Goal: Find specific page/section: Find specific page/section

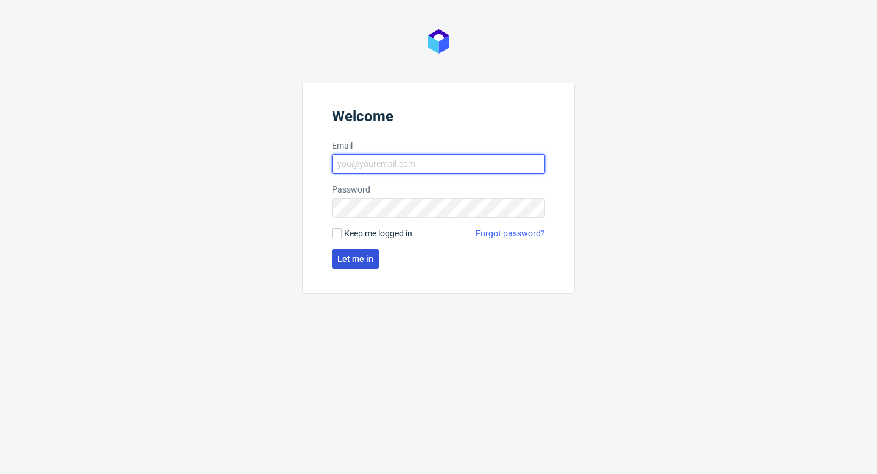
type input "sandra.beska@packhelp.com"
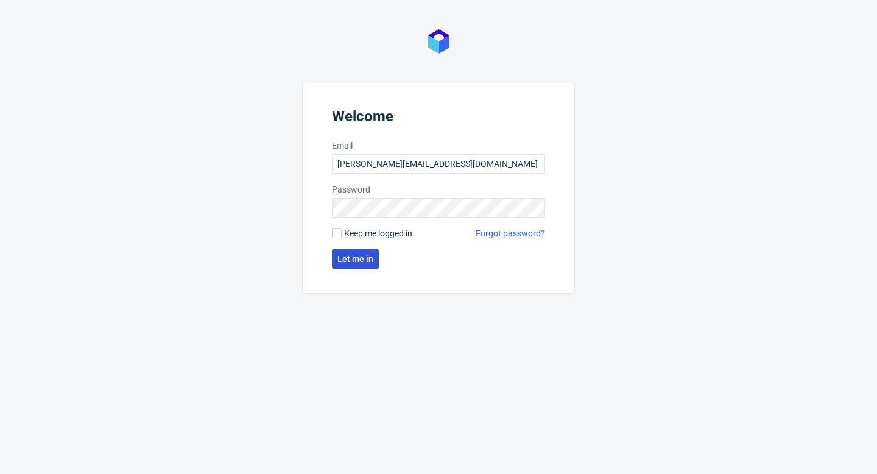
click at [370, 258] on span "Let me in" at bounding box center [355, 259] width 36 height 9
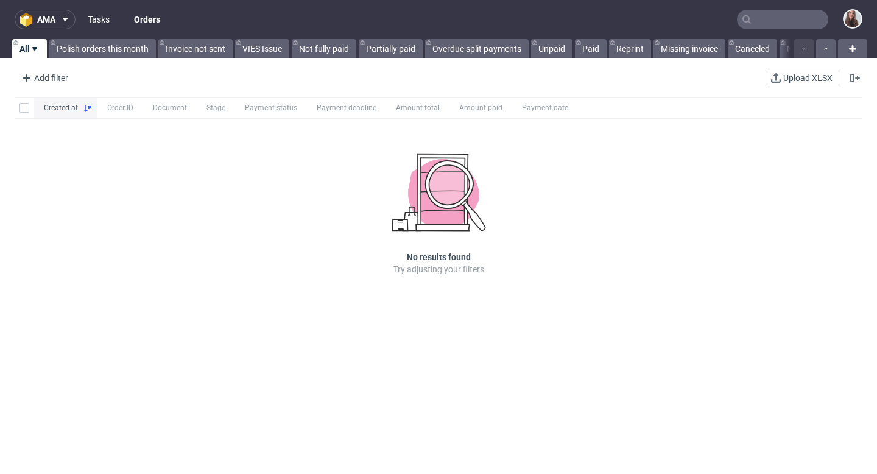
click at [110, 19] on link "Tasks" at bounding box center [98, 19] width 37 height 19
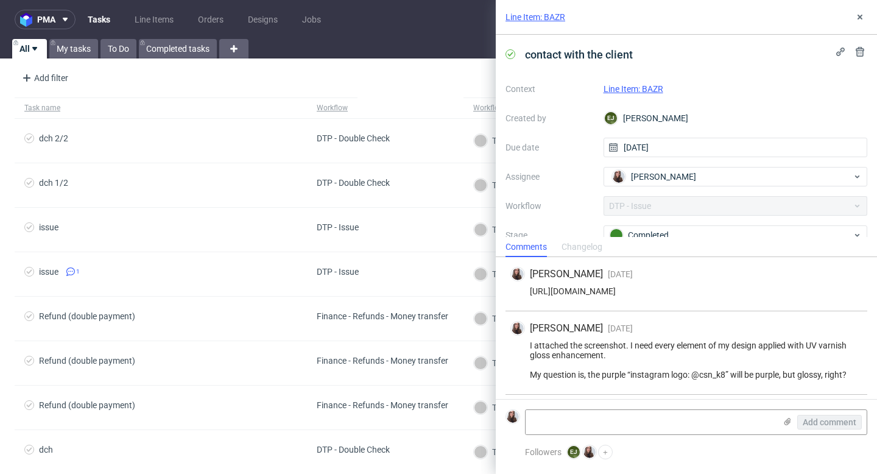
click at [643, 90] on link "Line Item: BAZR" at bounding box center [633, 89] width 60 height 10
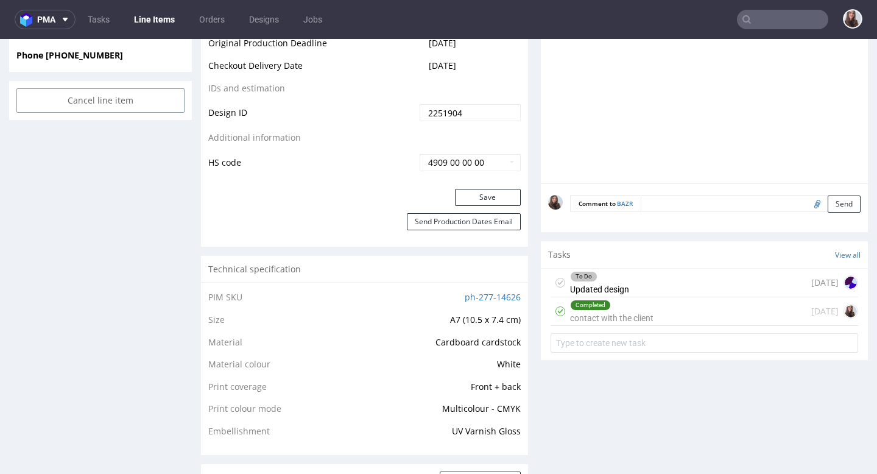
scroll to position [630, 0]
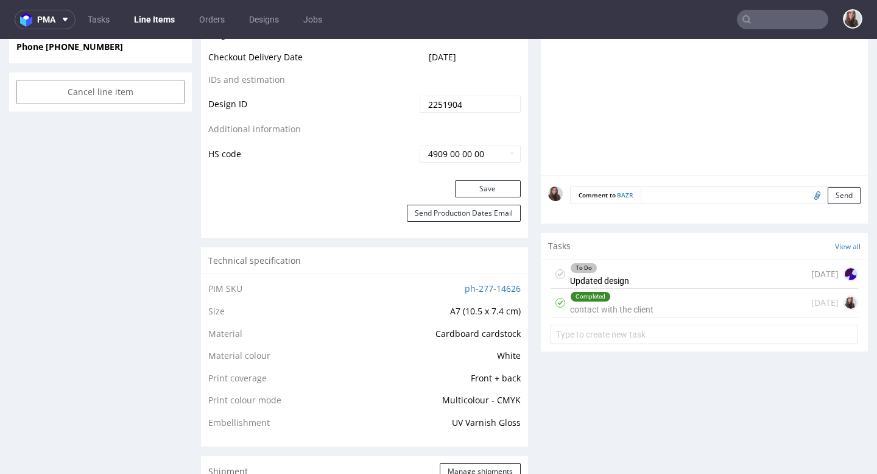
click at [641, 301] on div "Completed" at bounding box center [612, 297] width 82 height 10
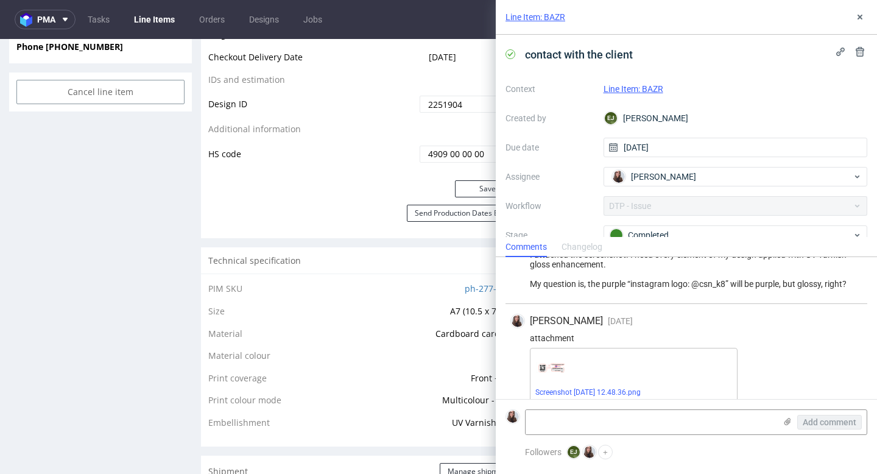
scroll to position [103, 0]
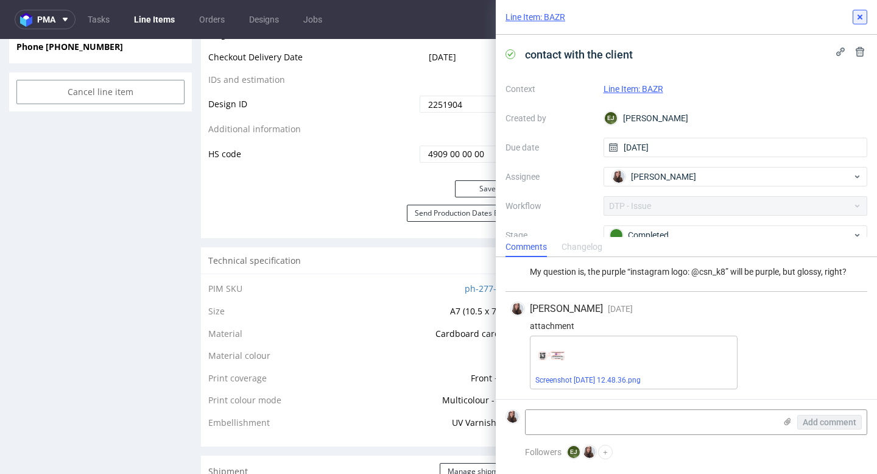
click at [859, 13] on icon at bounding box center [860, 17] width 10 height 10
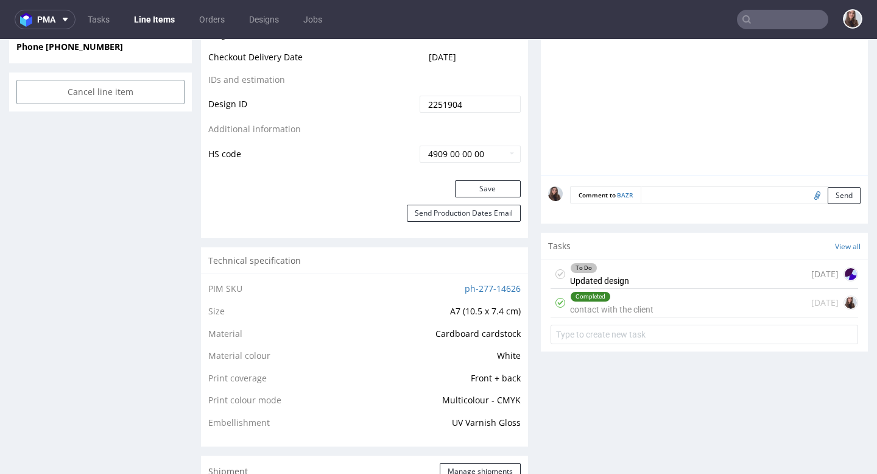
click at [638, 289] on div "To Do Updated design 7 days ago" at bounding box center [704, 274] width 308 height 29
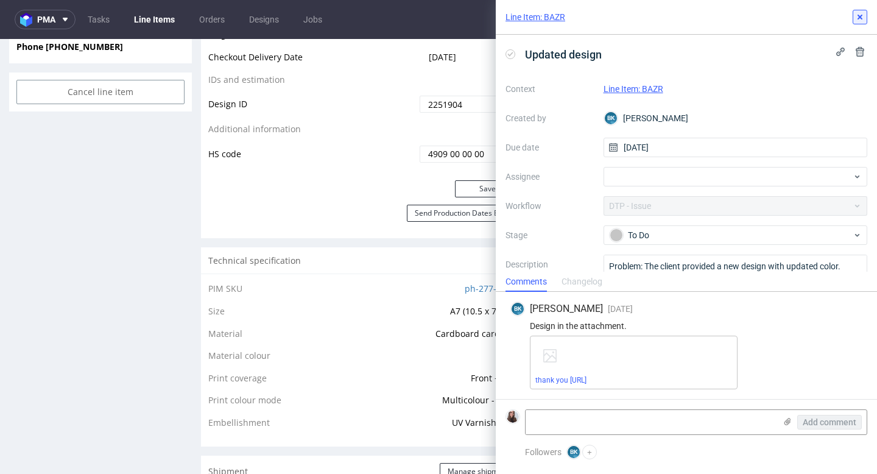
click at [862, 19] on use at bounding box center [859, 17] width 5 height 5
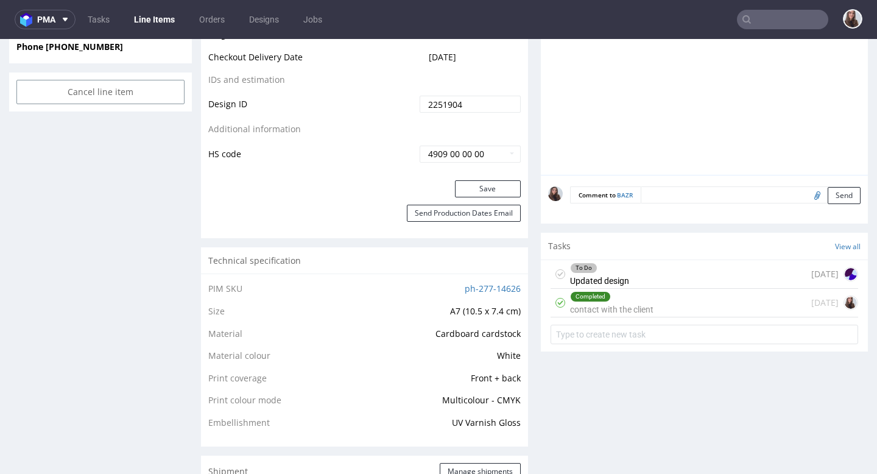
click at [620, 317] on div "Completed contact with the client" at bounding box center [611, 303] width 83 height 28
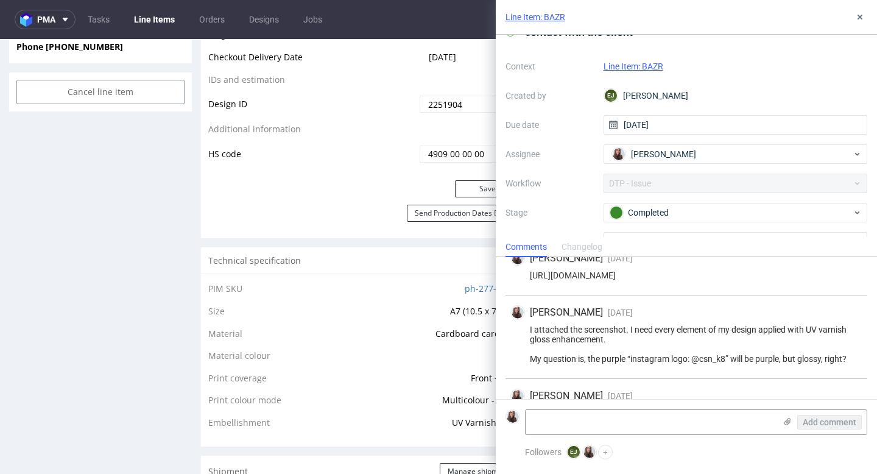
scroll to position [21, 0]
click at [689, 94] on div "EJ Elżbieta Jelińska" at bounding box center [735, 97] width 264 height 19
click at [687, 98] on div "EJ Elżbieta Jelińska" at bounding box center [735, 97] width 264 height 19
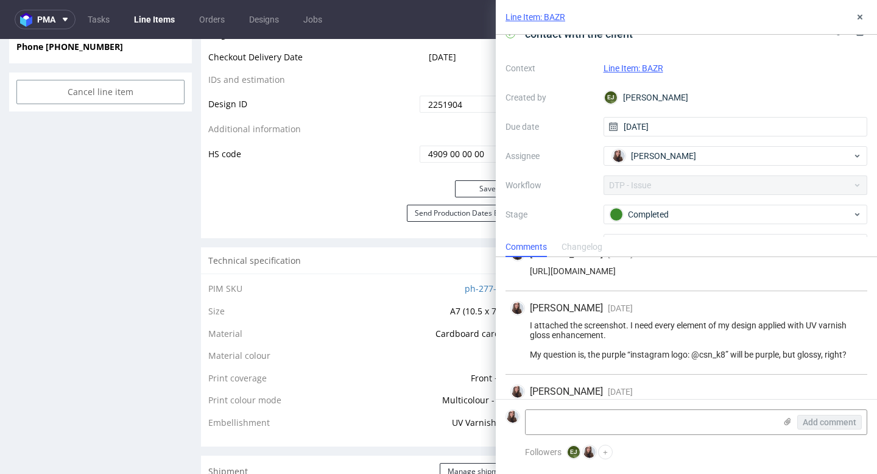
click at [639, 70] on link "Line Item: BAZR" at bounding box center [633, 68] width 60 height 10
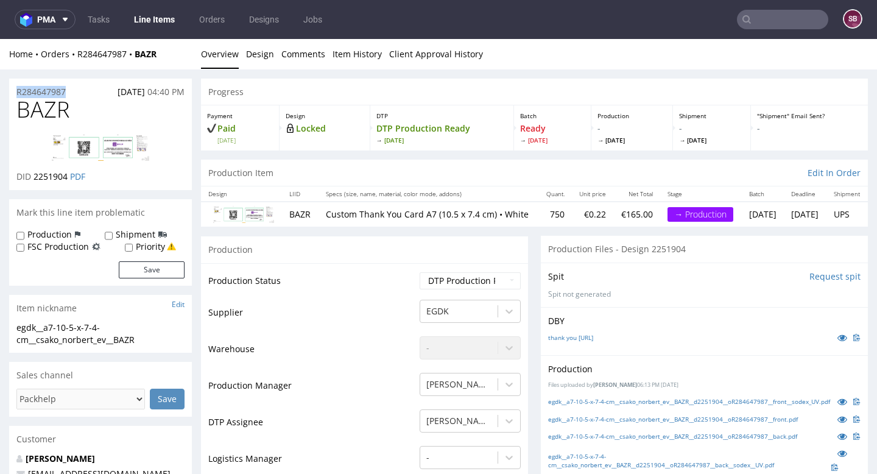
drag, startPoint x: 77, startPoint y: 93, endPoint x: 6, endPoint y: 94, distance: 70.6
copy p "R284647987"
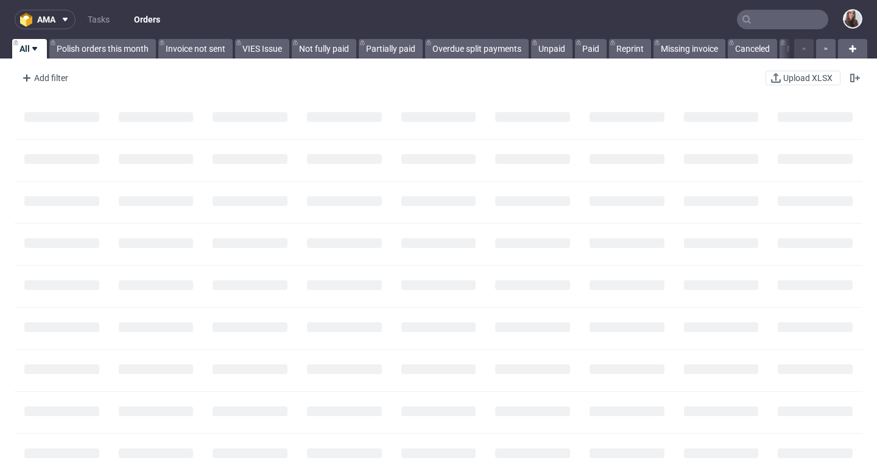
click at [782, 25] on input "text" at bounding box center [782, 19] width 91 height 19
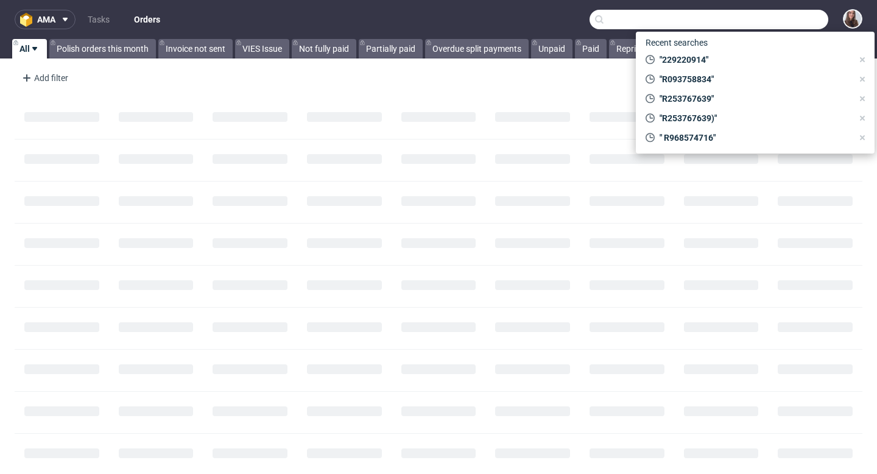
paste input "R351994146"
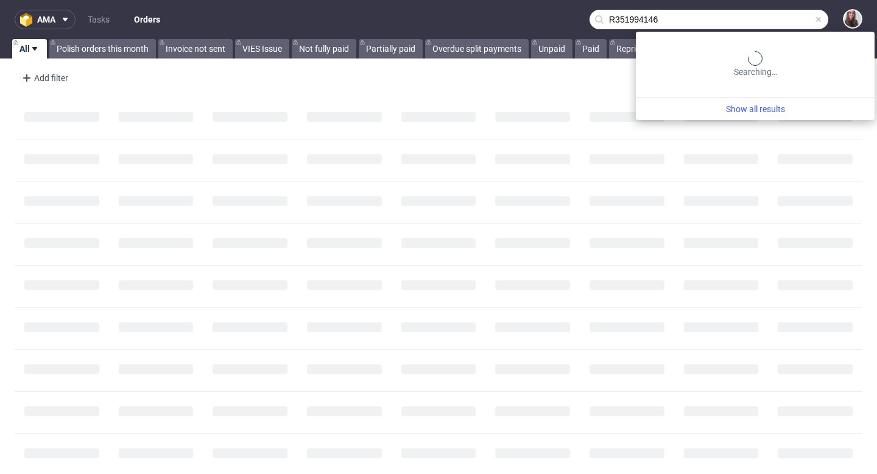
type input "R351994146"
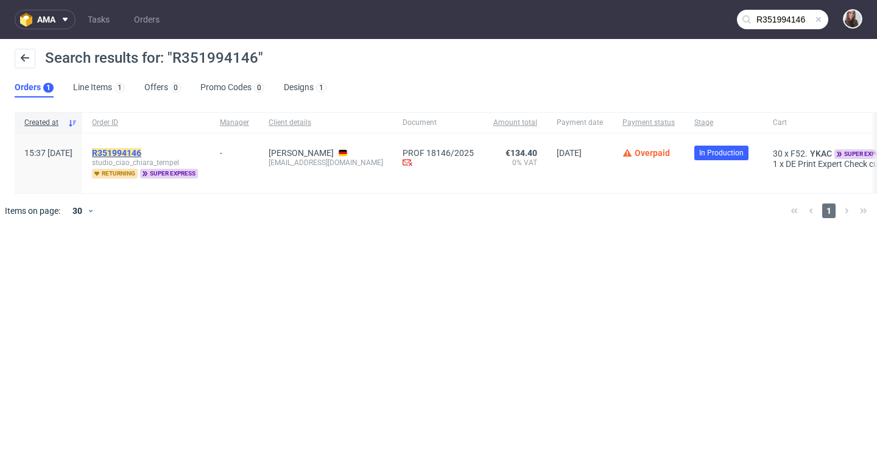
click at [141, 153] on mark "R351994146" at bounding box center [116, 153] width 49 height 10
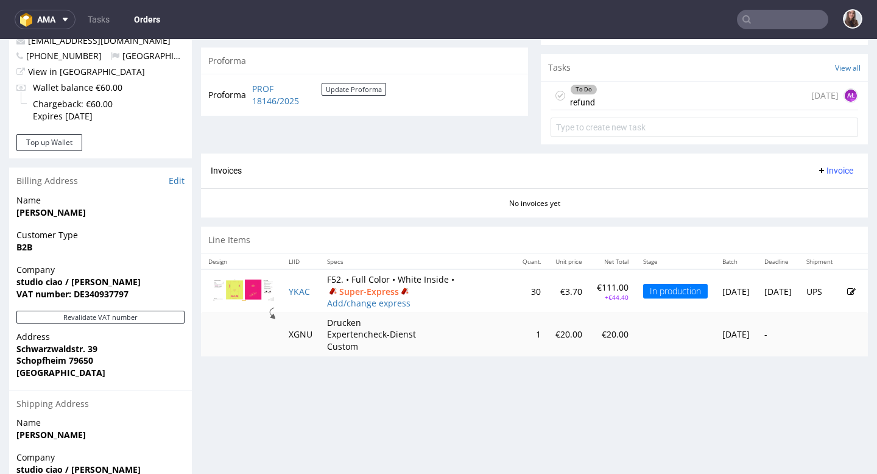
scroll to position [423, 0]
click at [626, 109] on div "To Do refund 5 days ago AŁ" at bounding box center [704, 94] width 308 height 29
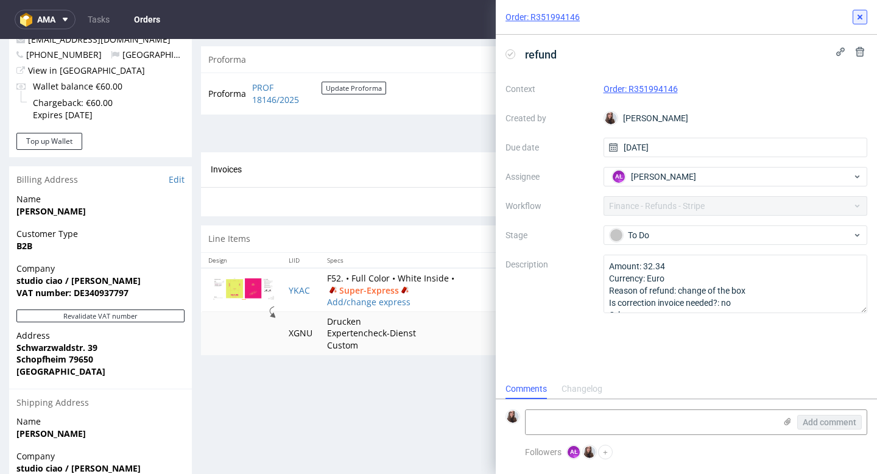
click at [863, 15] on icon at bounding box center [860, 17] width 10 height 10
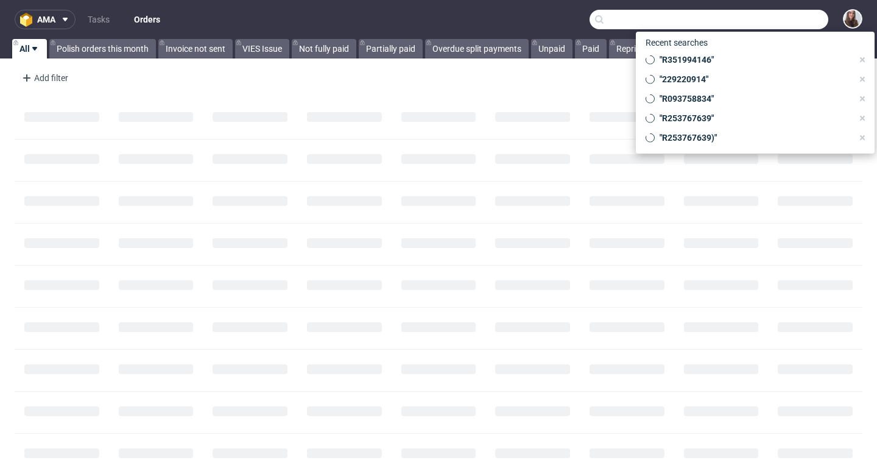
click at [768, 18] on input "text" at bounding box center [708, 19] width 239 height 19
paste input "R397528756"
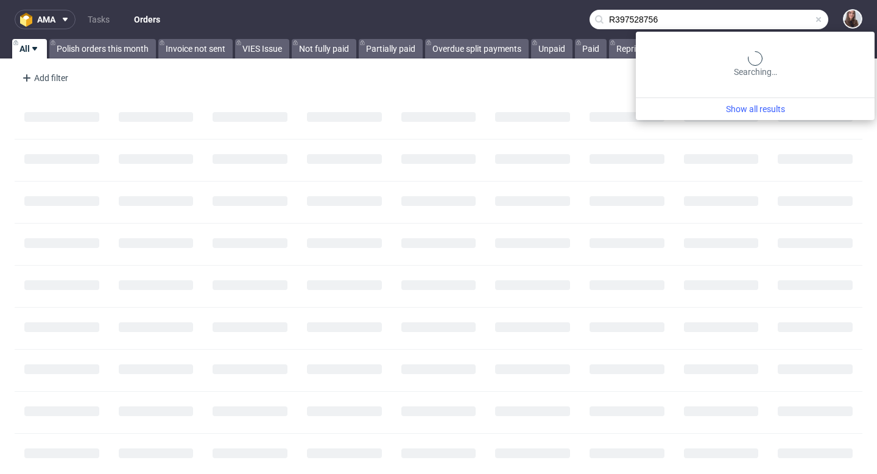
type input "R397528756"
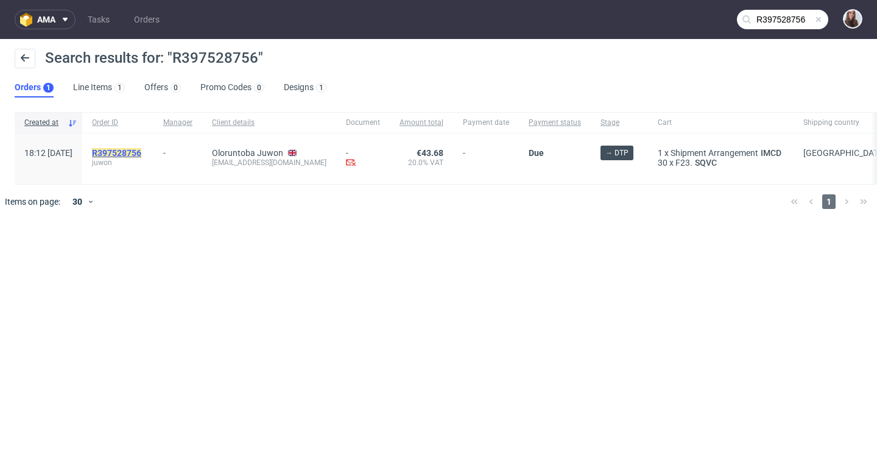
click at [141, 148] on mark "R397528756" at bounding box center [116, 153] width 49 height 10
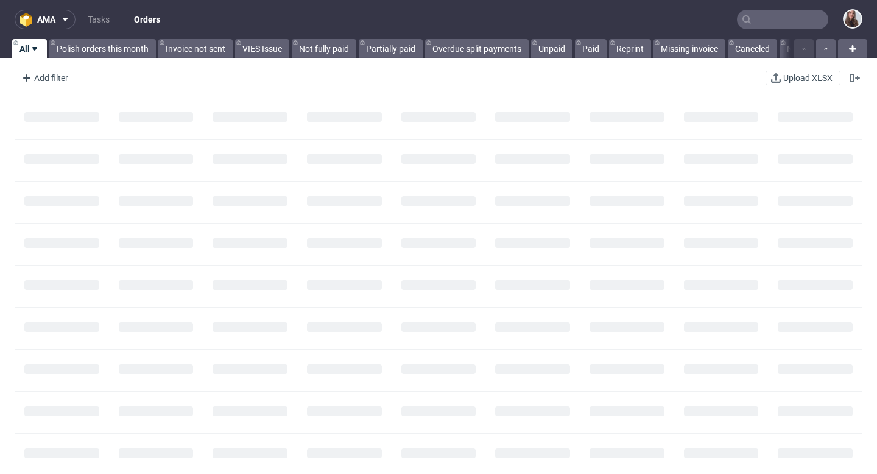
click at [777, 20] on input "text" at bounding box center [782, 19] width 91 height 19
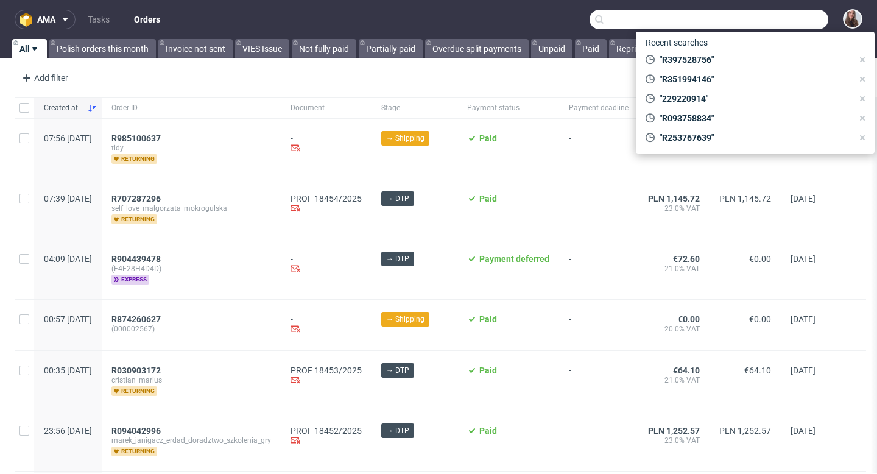
paste input "R746622915"
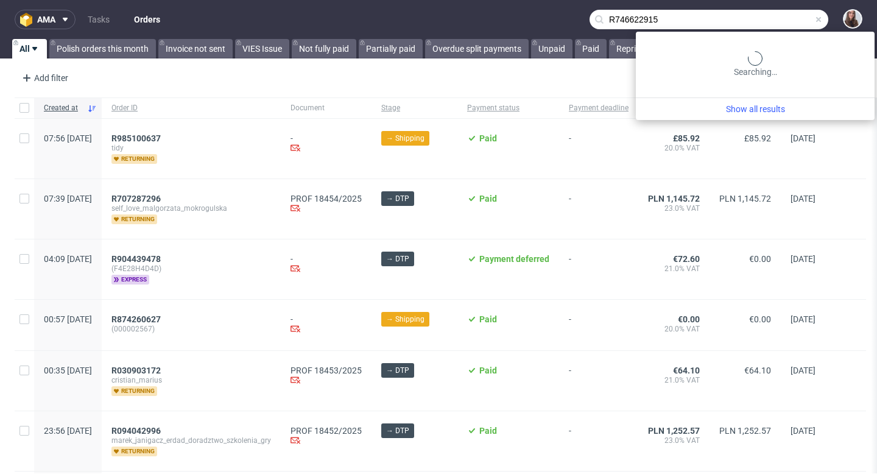
type input "R746622915"
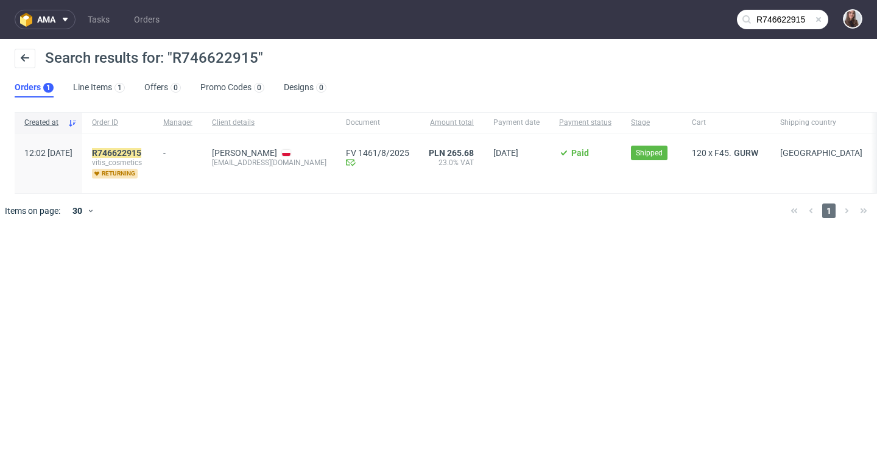
click at [779, 27] on input "R746622915" at bounding box center [782, 19] width 91 height 19
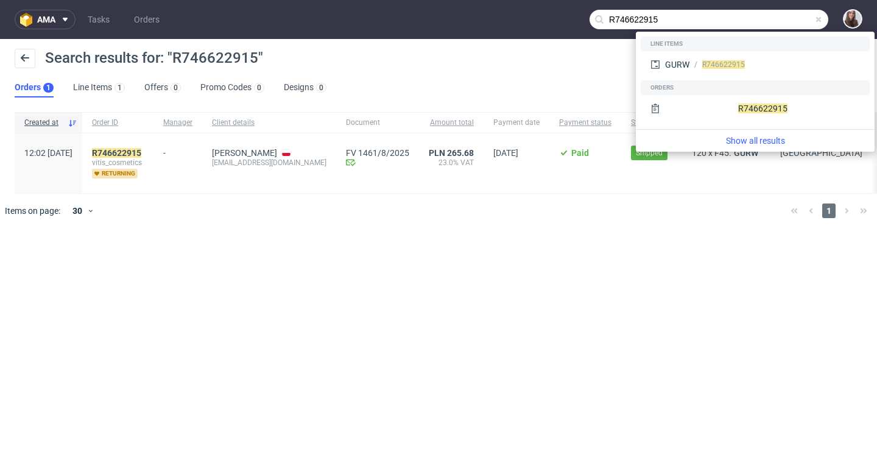
click at [817, 22] on span at bounding box center [819, 20] width 10 height 10
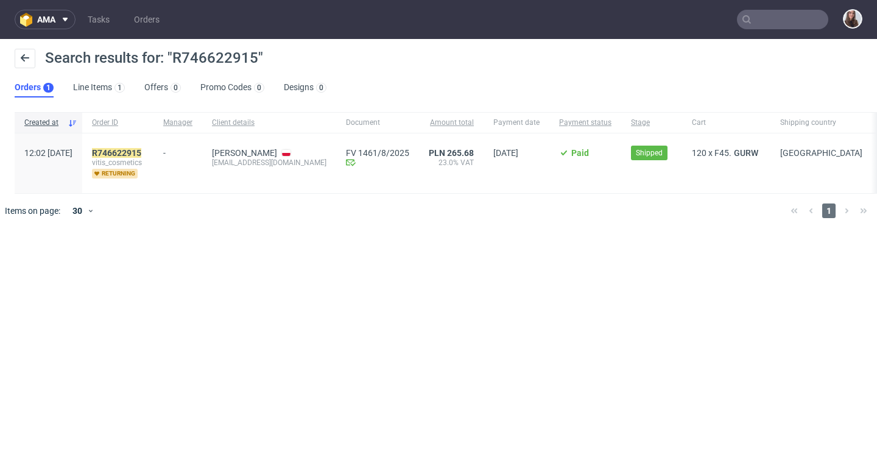
click at [778, 18] on input "text" at bounding box center [782, 19] width 91 height 19
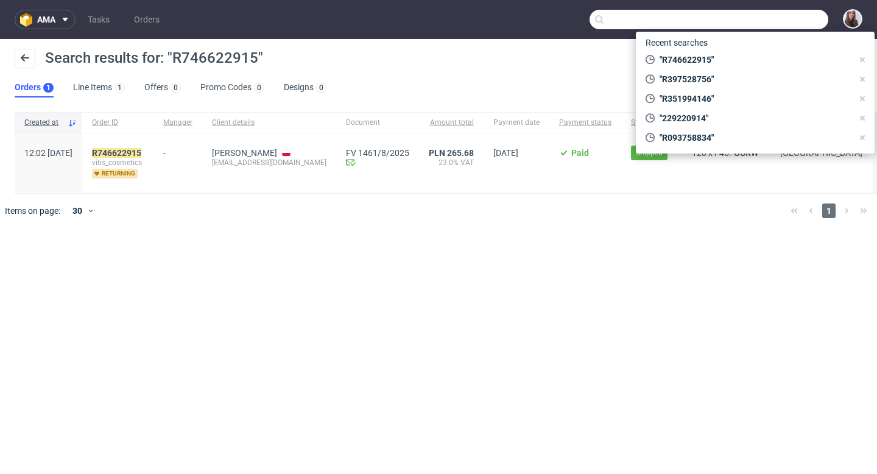
paste input "R730819372"
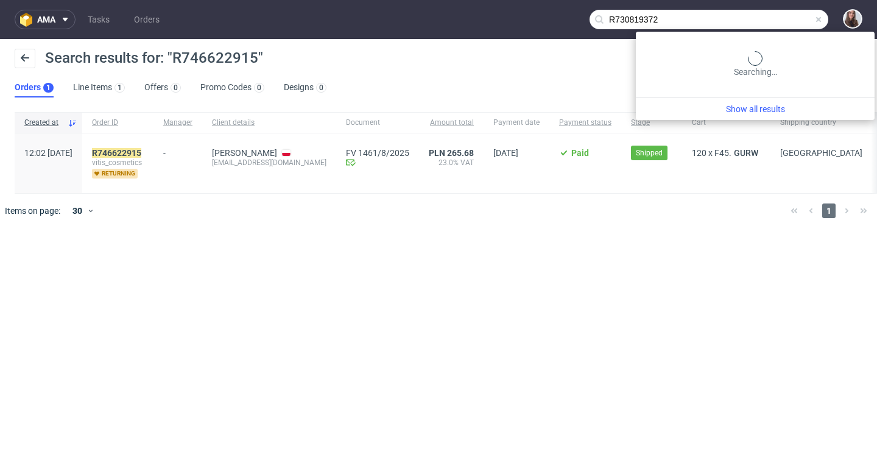
type input "R730819372"
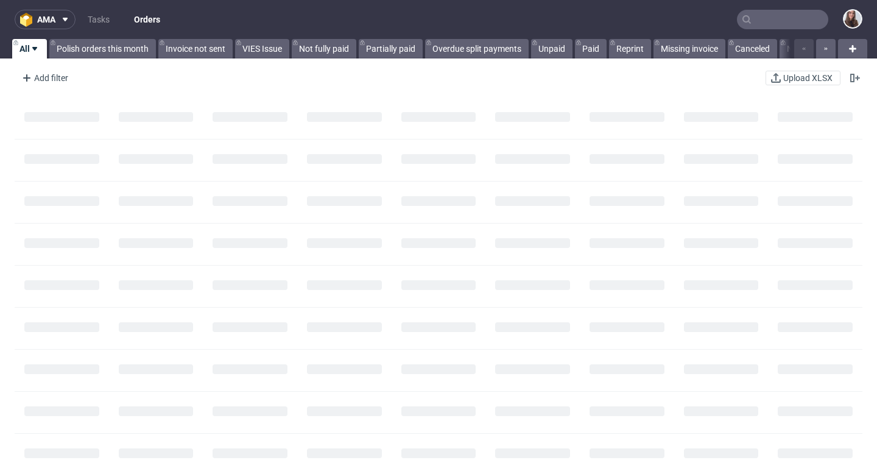
click at [768, 24] on input "text" at bounding box center [782, 19] width 91 height 19
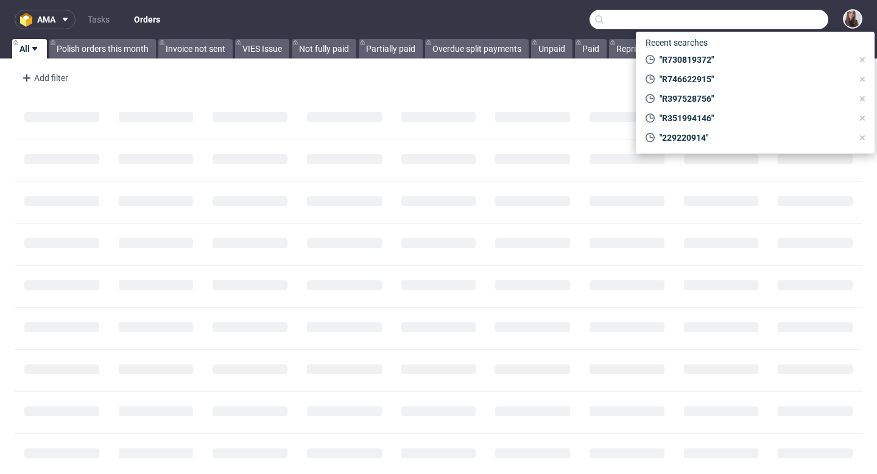
paste input "R359013101"
type input "R359013101"
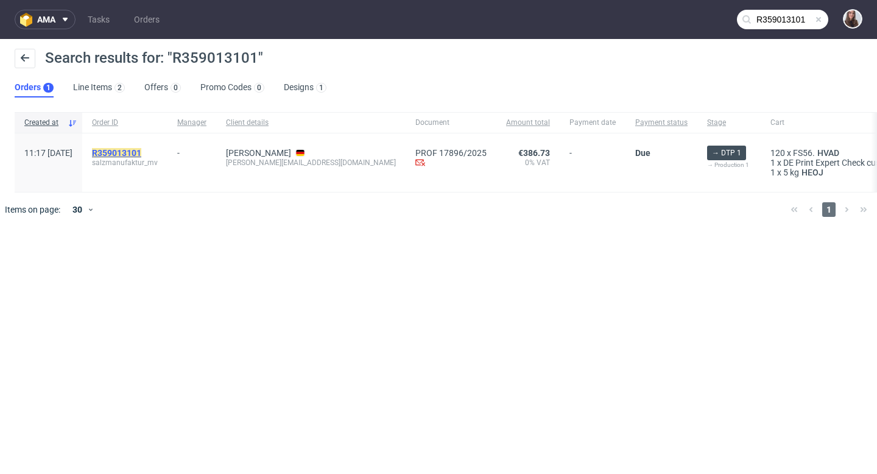
click at [141, 151] on mark "R359013101" at bounding box center [116, 153] width 49 height 10
